Goal: Communication & Community: Share content

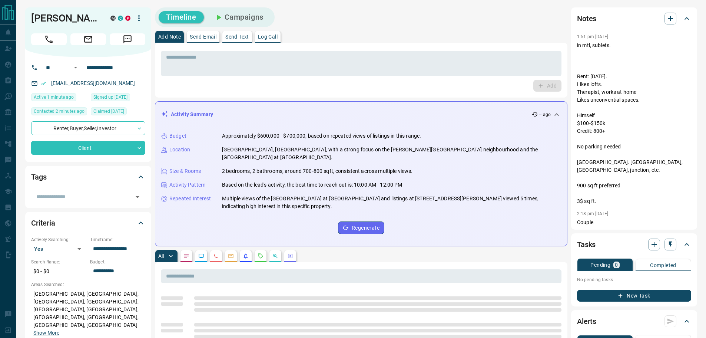
click at [208, 36] on p "Send Email" at bounding box center [203, 36] width 27 height 5
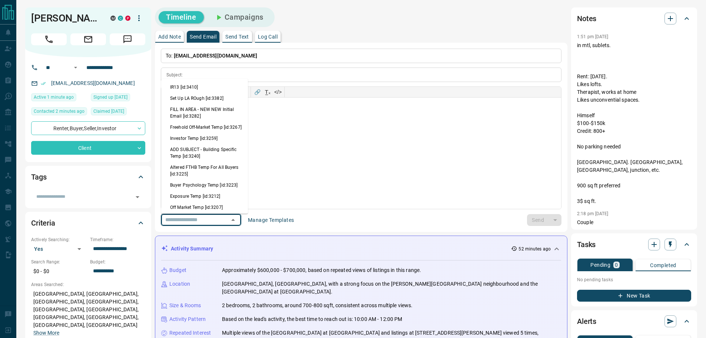
click at [176, 218] on input "text" at bounding box center [190, 219] width 56 height 9
click at [195, 88] on li "IR13 [id:3410]" at bounding box center [204, 87] width 87 height 11
type input "**********"
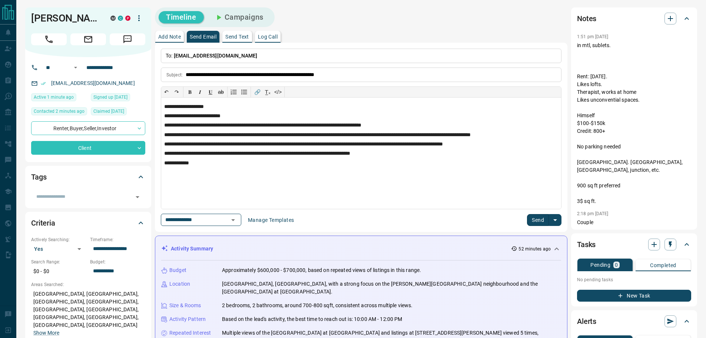
click at [538, 218] on button "Send" at bounding box center [538, 220] width 22 height 12
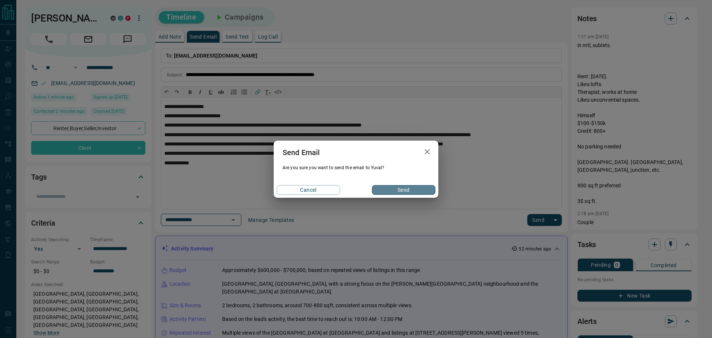
click at [381, 190] on button "Send" at bounding box center [403, 190] width 63 height 10
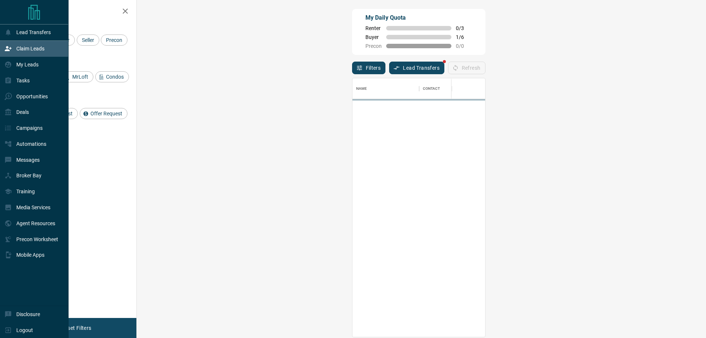
scroll to position [253, 548]
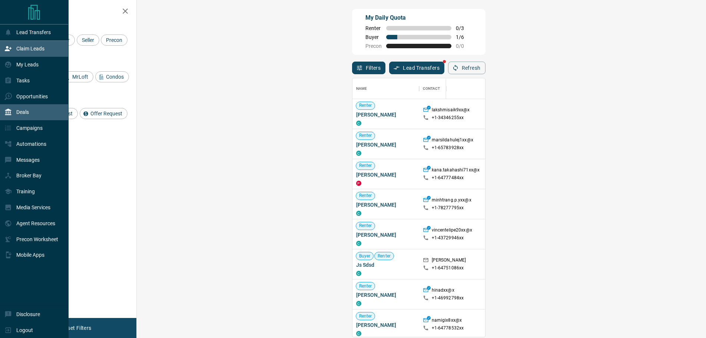
click at [12, 110] on div "Deals" at bounding box center [16, 112] width 24 height 12
